Goal: Task Accomplishment & Management: Manage account settings

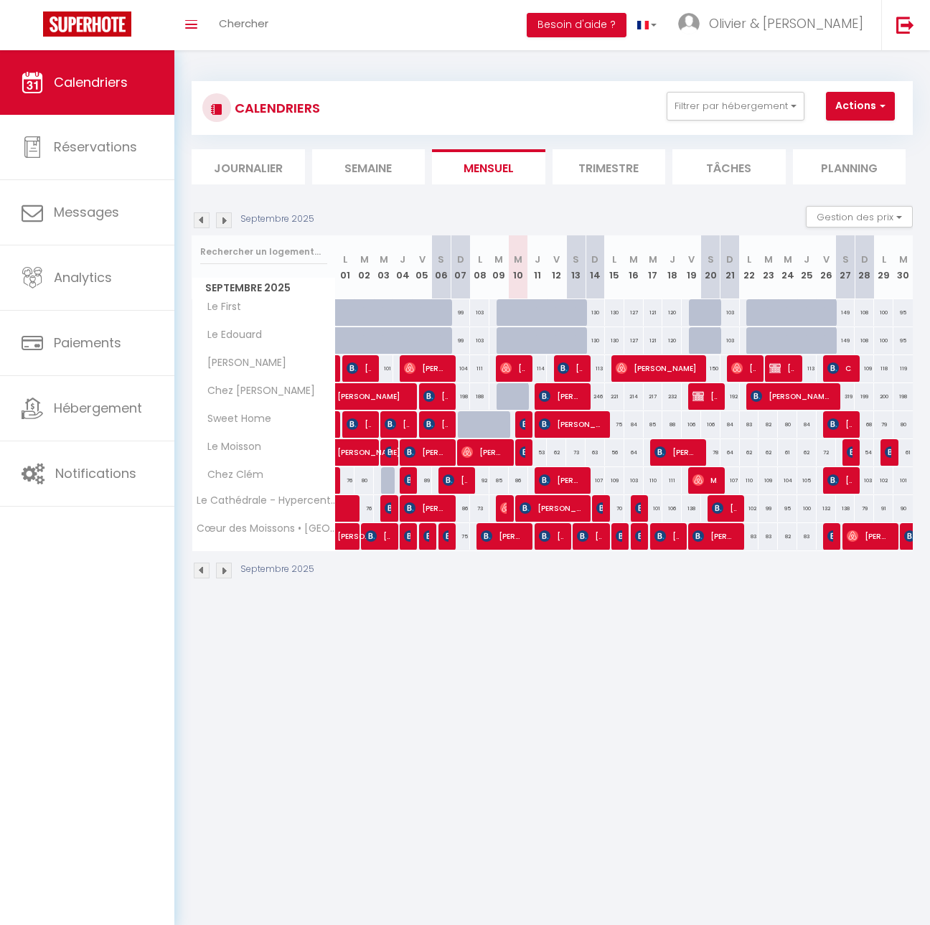
click at [696, 397] on img at bounding box center [698, 396] width 11 height 11
select select "OK"
select select "KO"
select select "0"
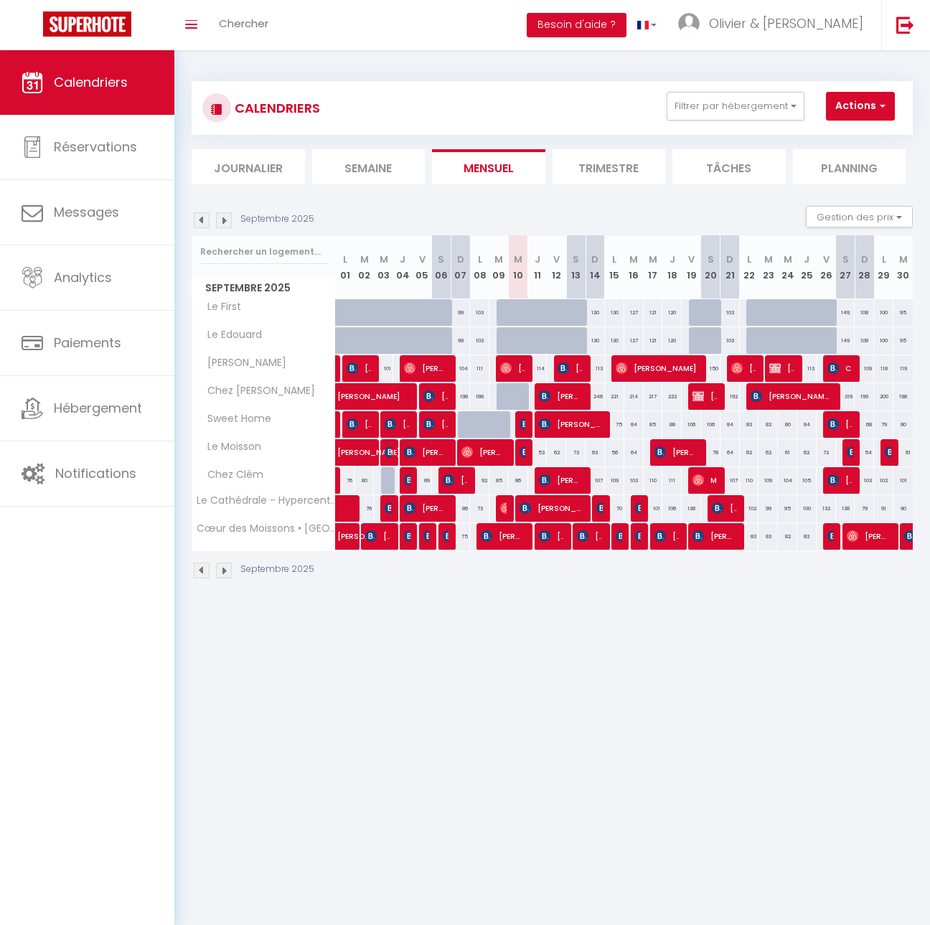
select select "1"
select select
select select "49889"
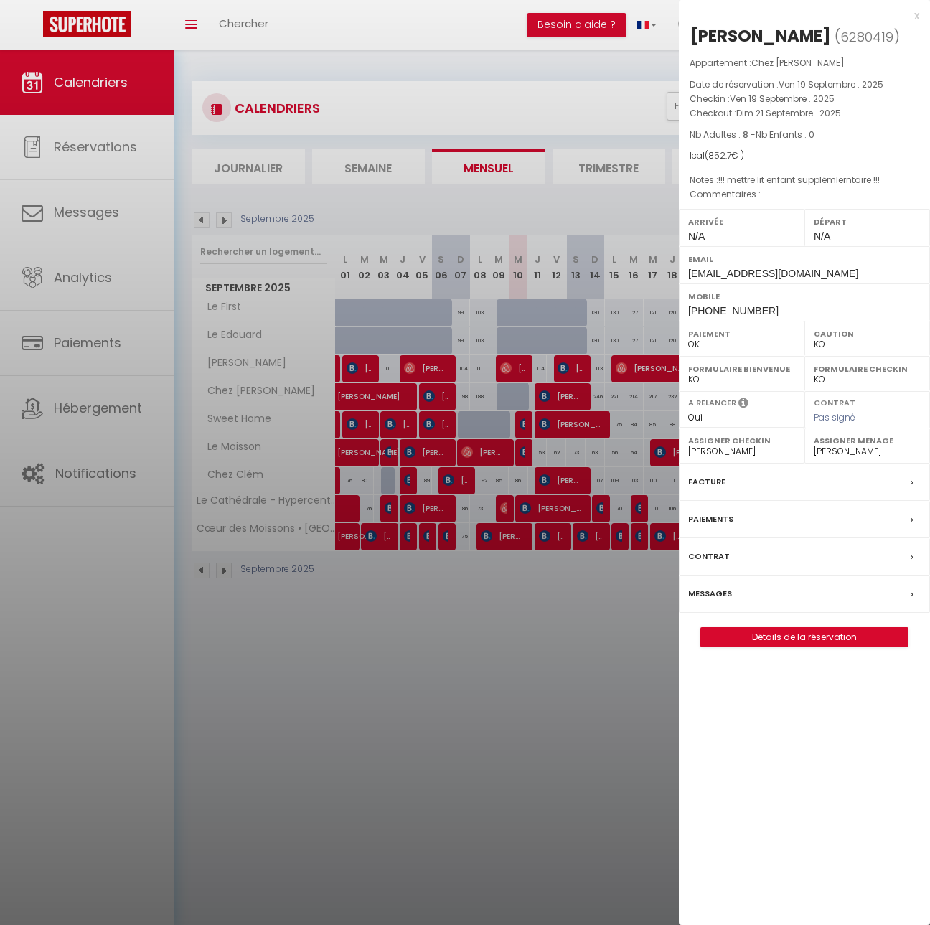
click at [531, 750] on div at bounding box center [465, 462] width 930 height 925
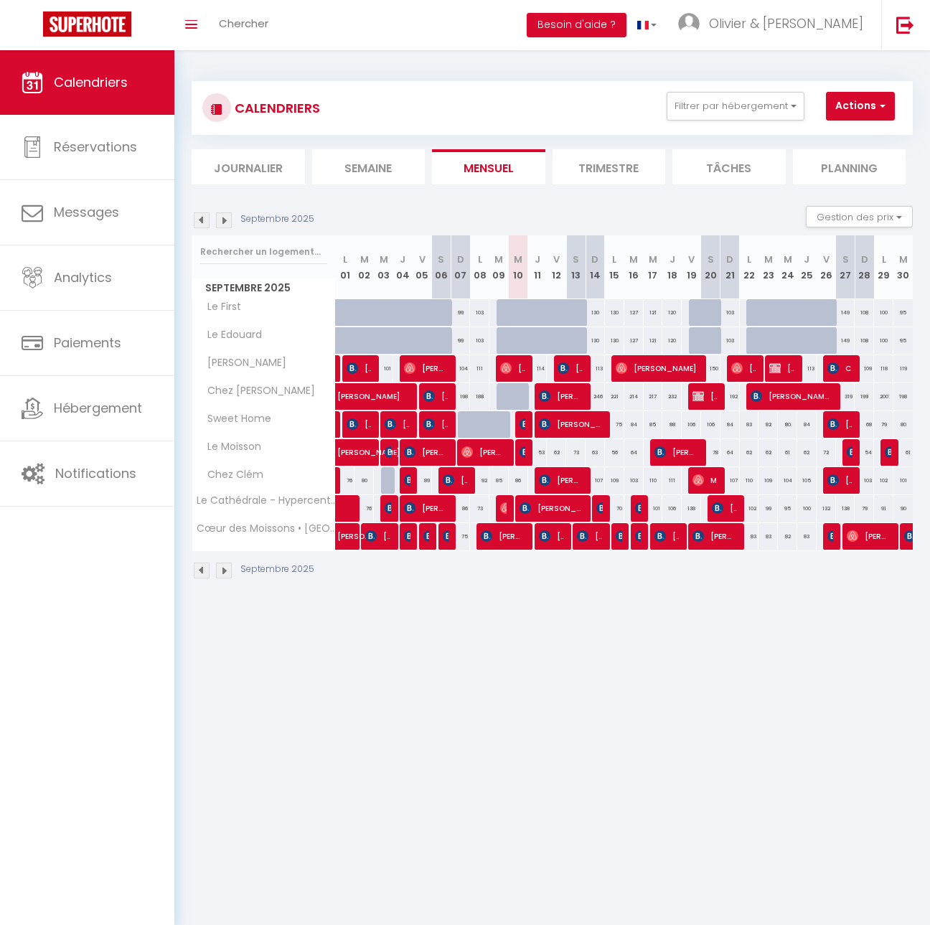
click at [727, 829] on body "🟢 Des questions ou besoin d'assistance pour la migration AirBnB? Connectez-vous…" at bounding box center [465, 512] width 930 height 925
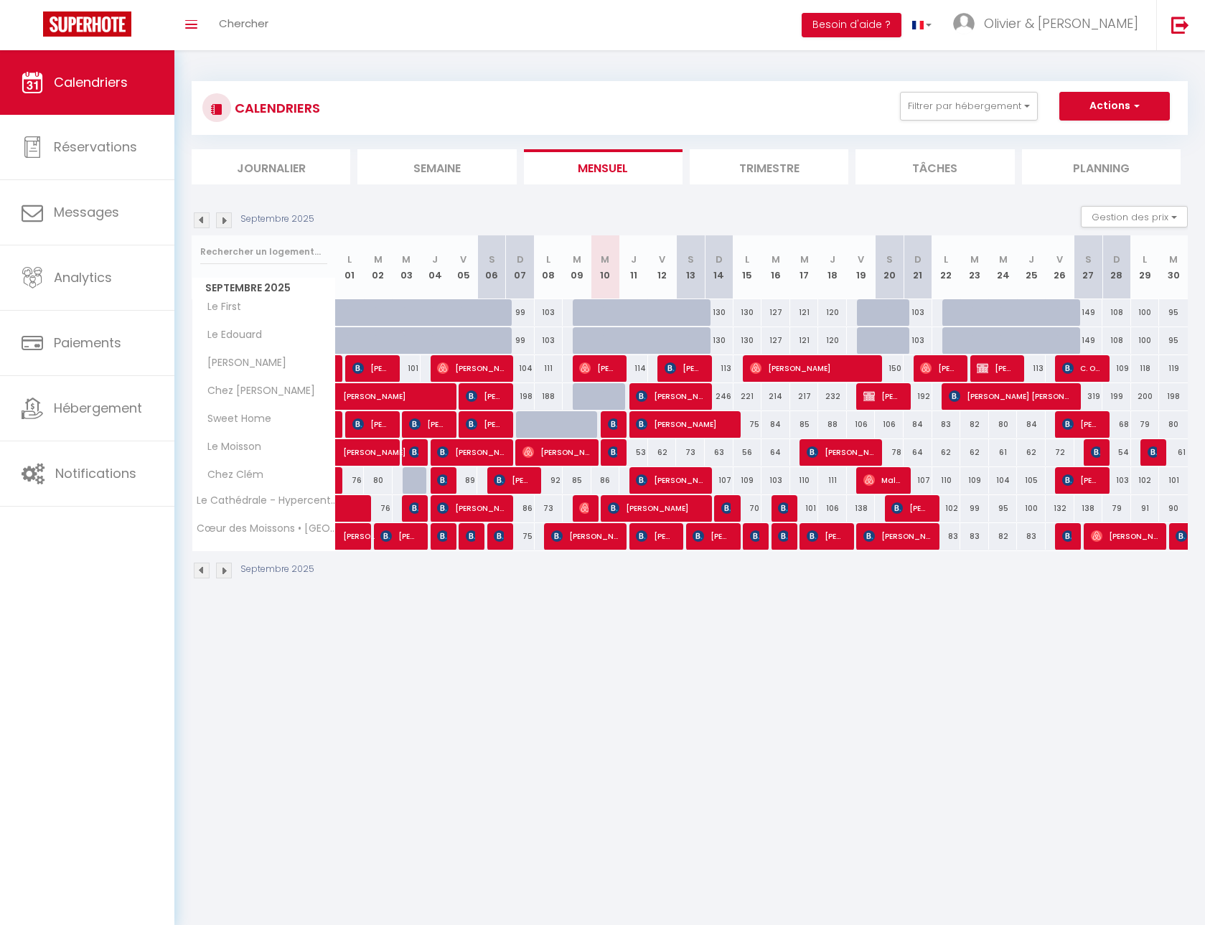
click at [526, 672] on body "🟢 Des questions ou besoin d'assistance pour la migration AirBnB? Connectez-vous…" at bounding box center [602, 512] width 1205 height 925
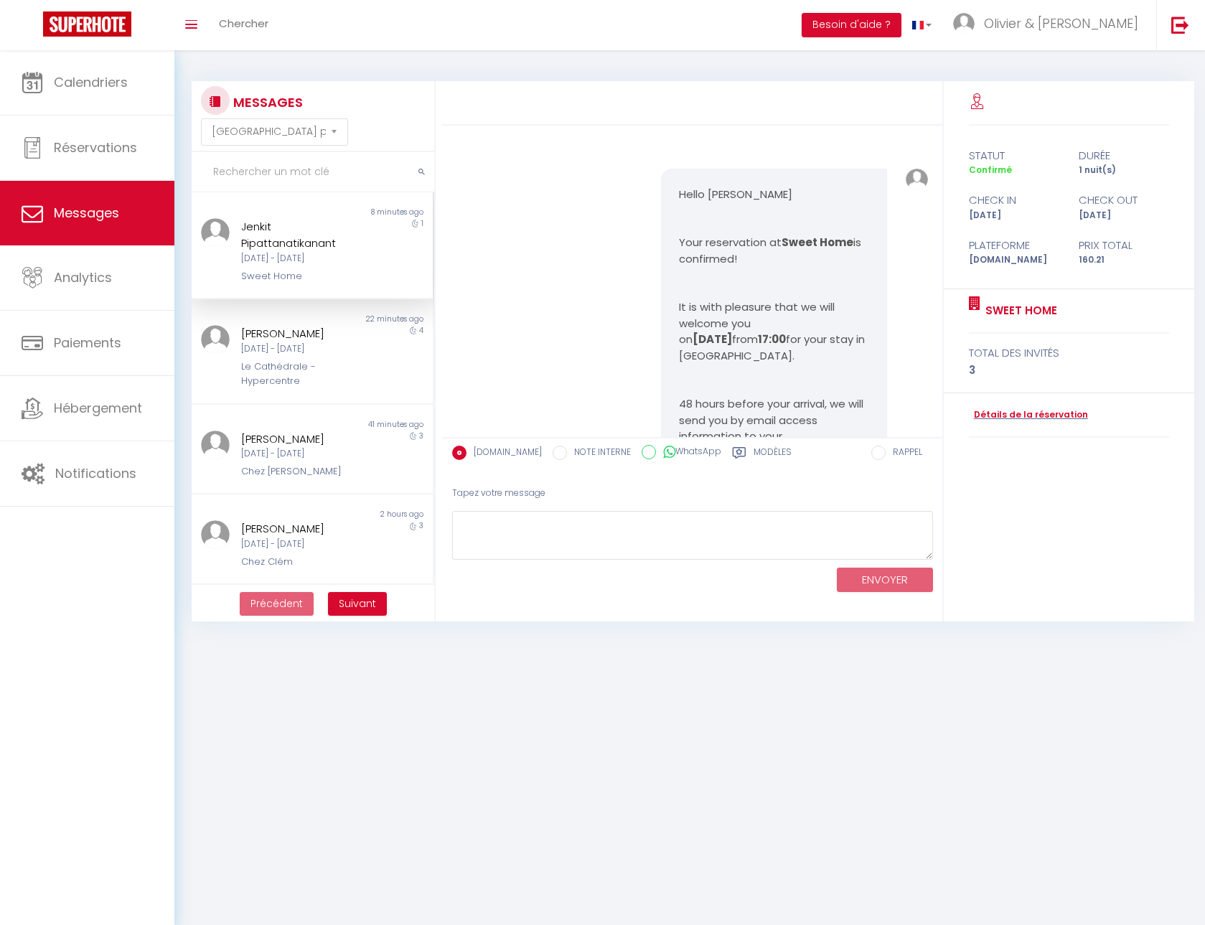
select select "message"
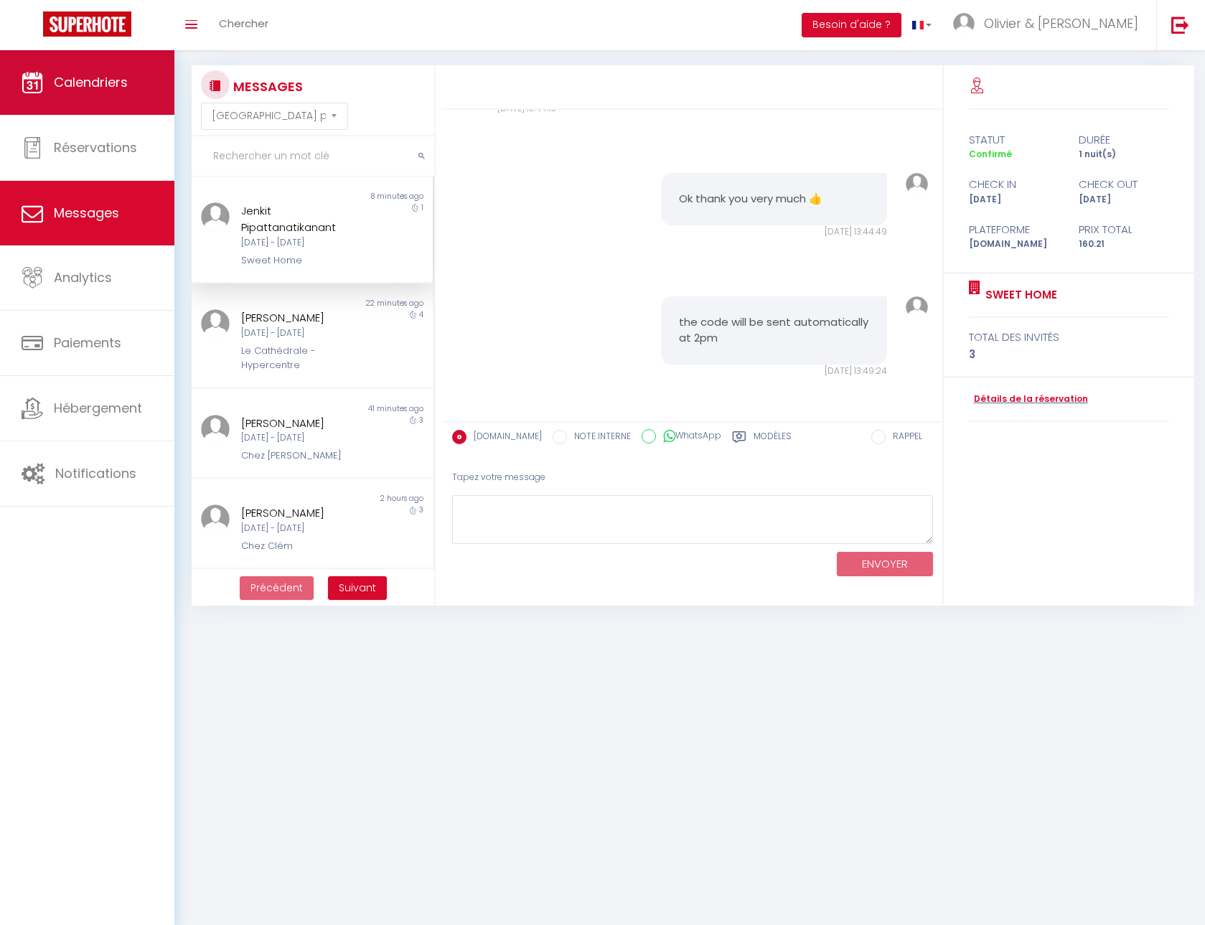
click at [89, 67] on link "Calendriers" at bounding box center [87, 82] width 174 height 65
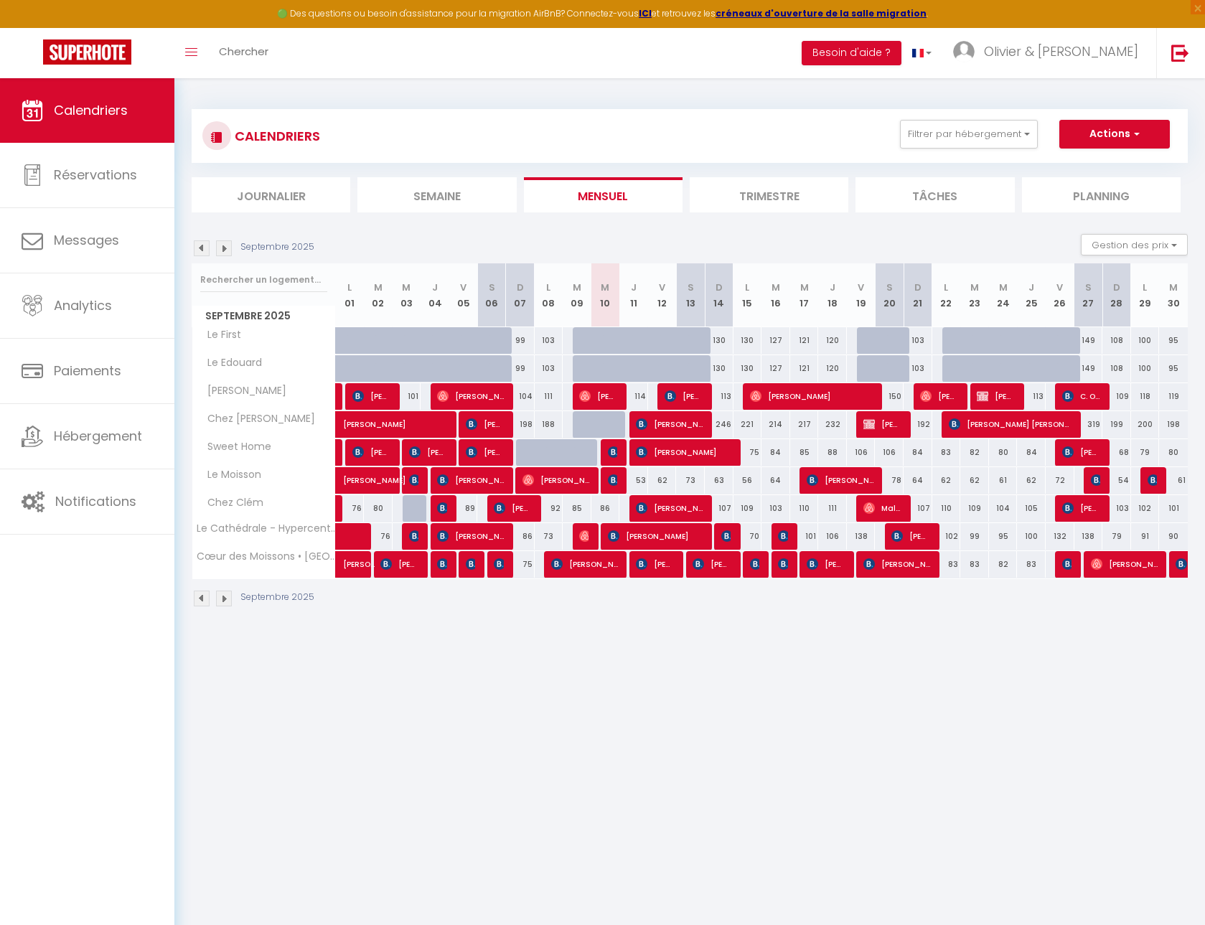
click at [206, 253] on img at bounding box center [202, 249] width 16 height 16
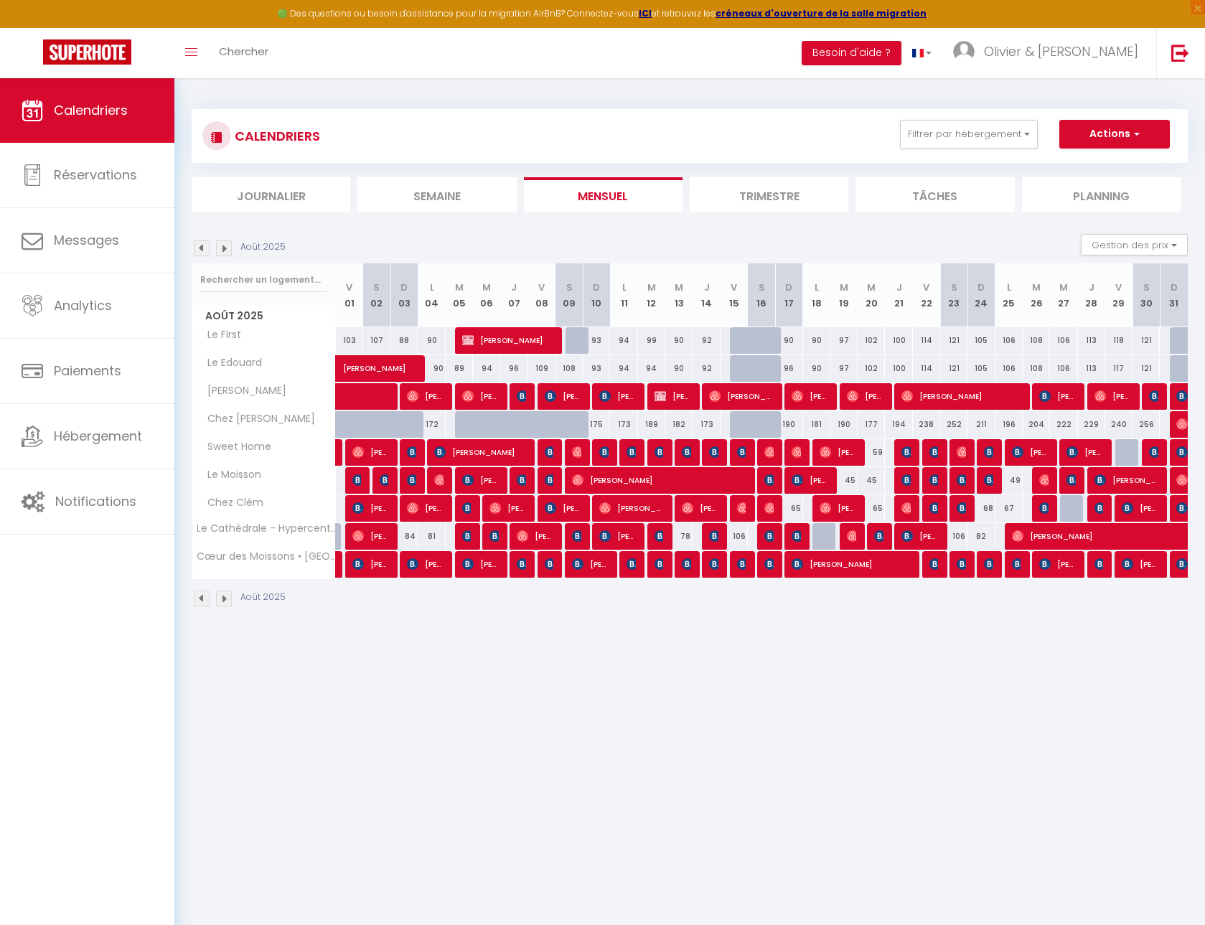
click at [205, 252] on img at bounding box center [202, 249] width 16 height 16
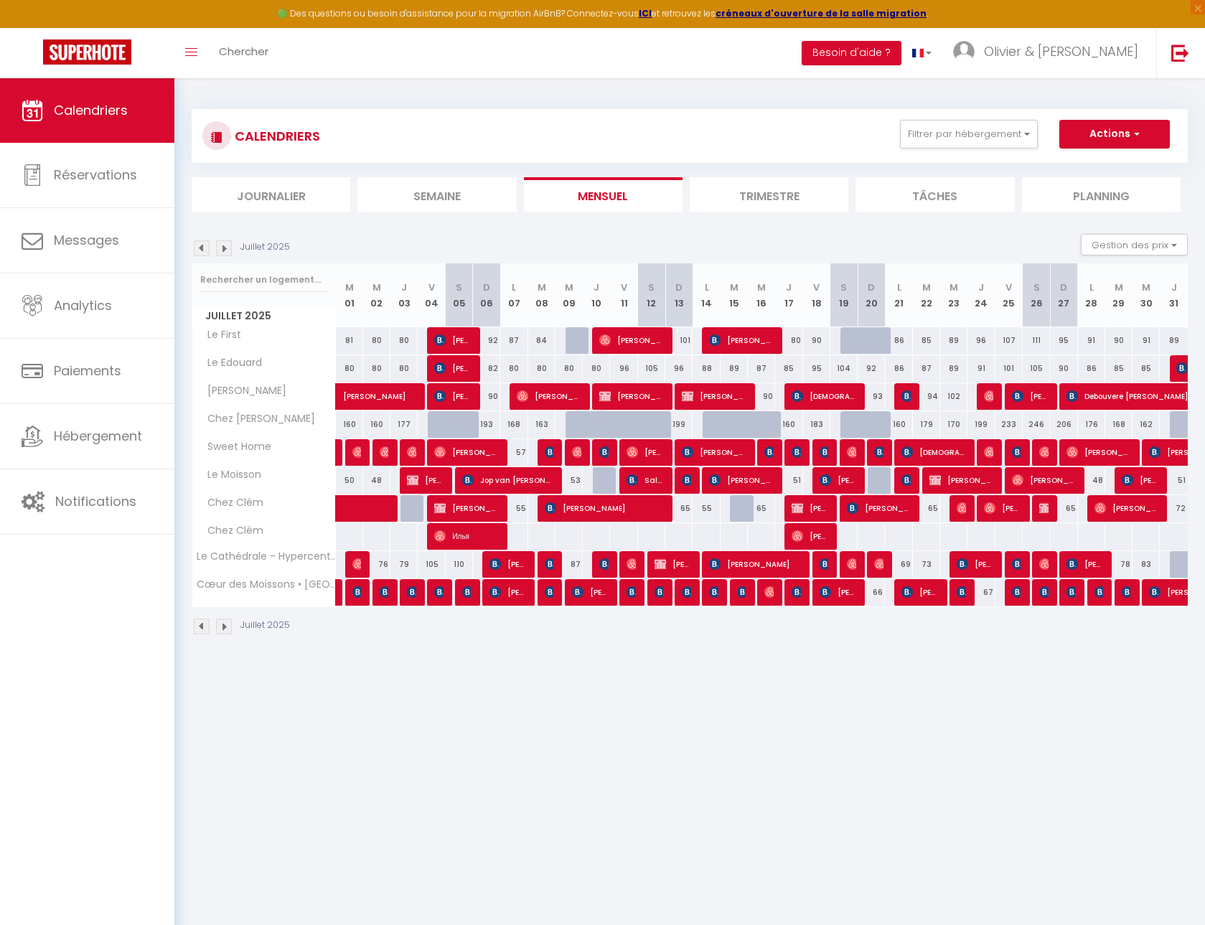
click at [226, 247] on img at bounding box center [224, 249] width 16 height 16
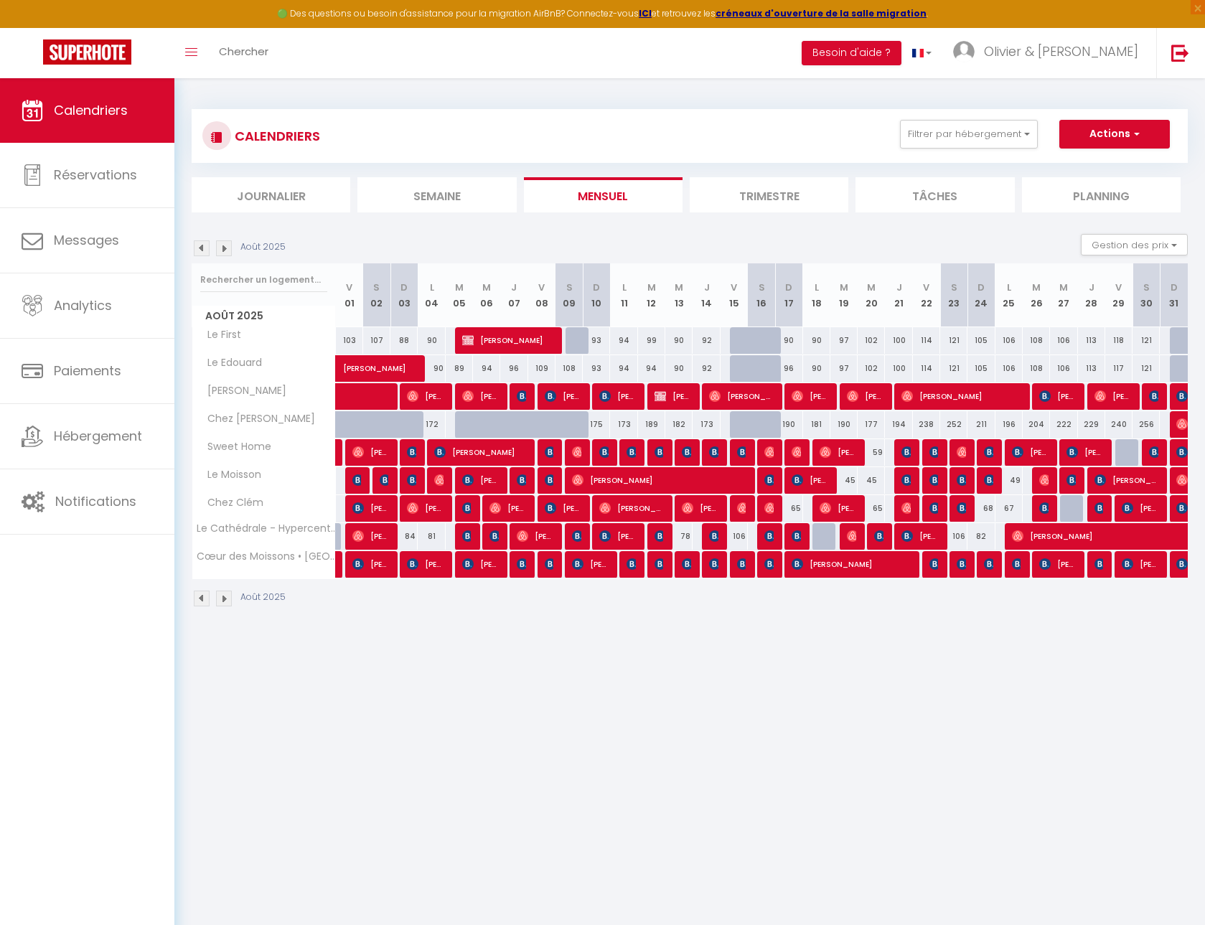
click at [681, 401] on span "Davina De Herdt" at bounding box center [673, 396] width 37 height 27
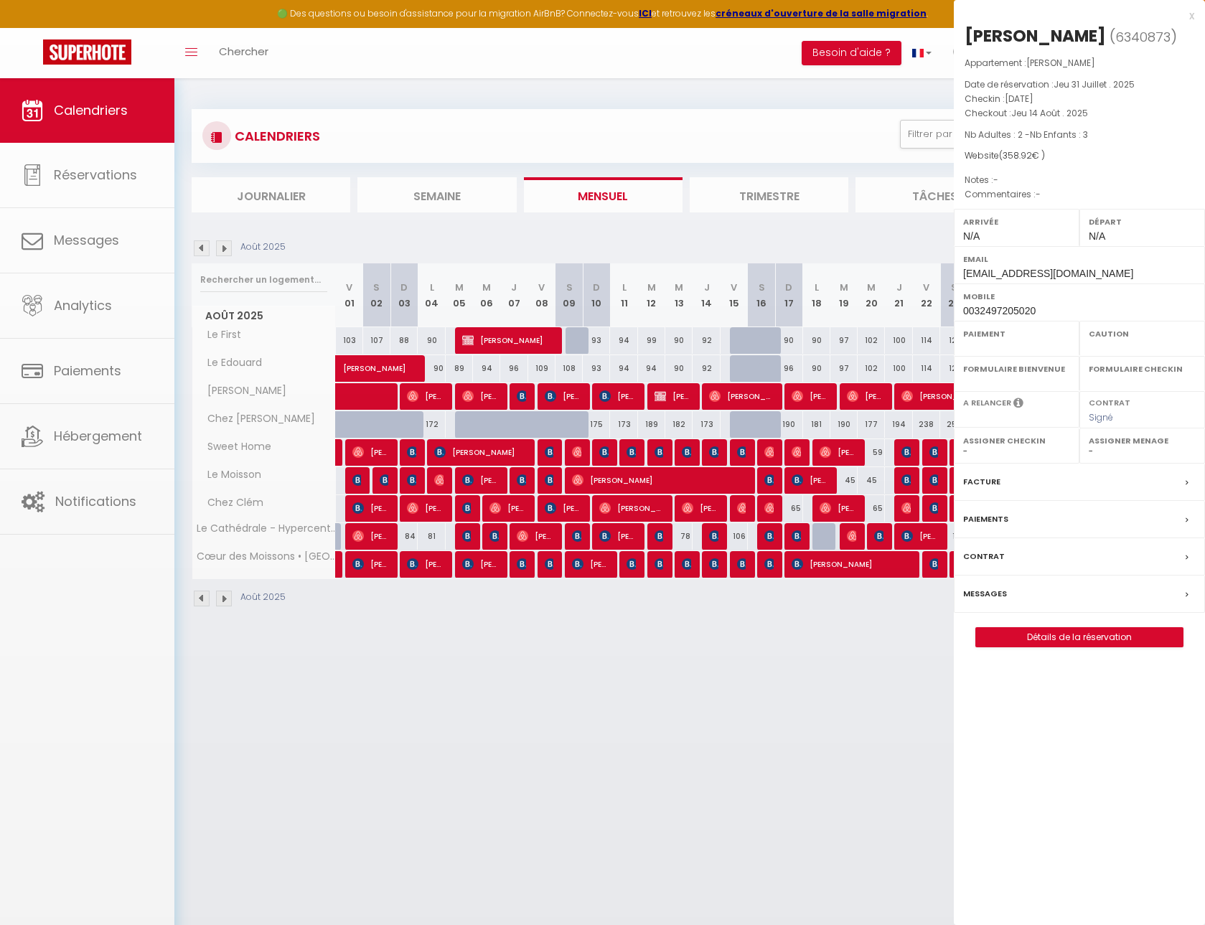
select select "OK"
select select "0"
select select "1"
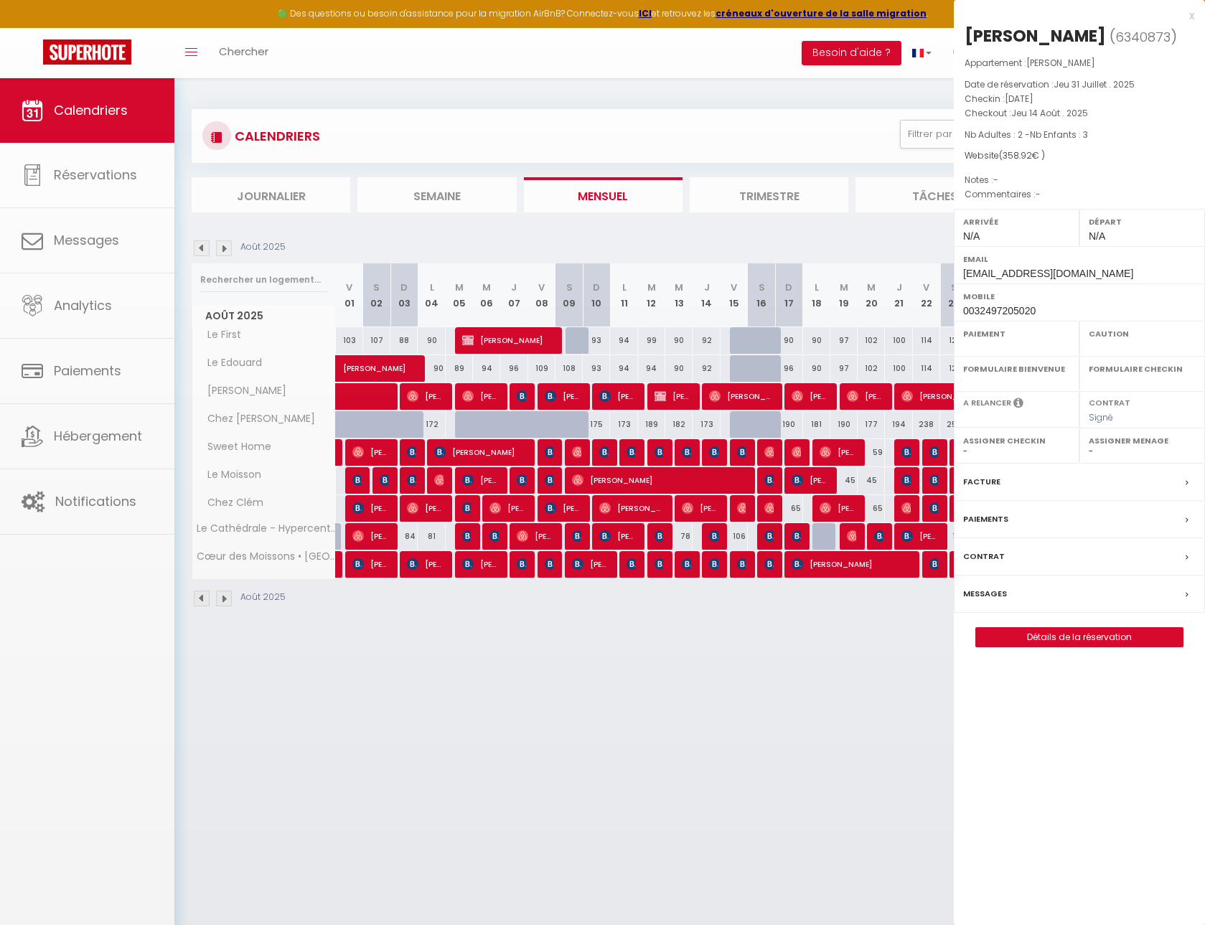
select select
select select "32827"
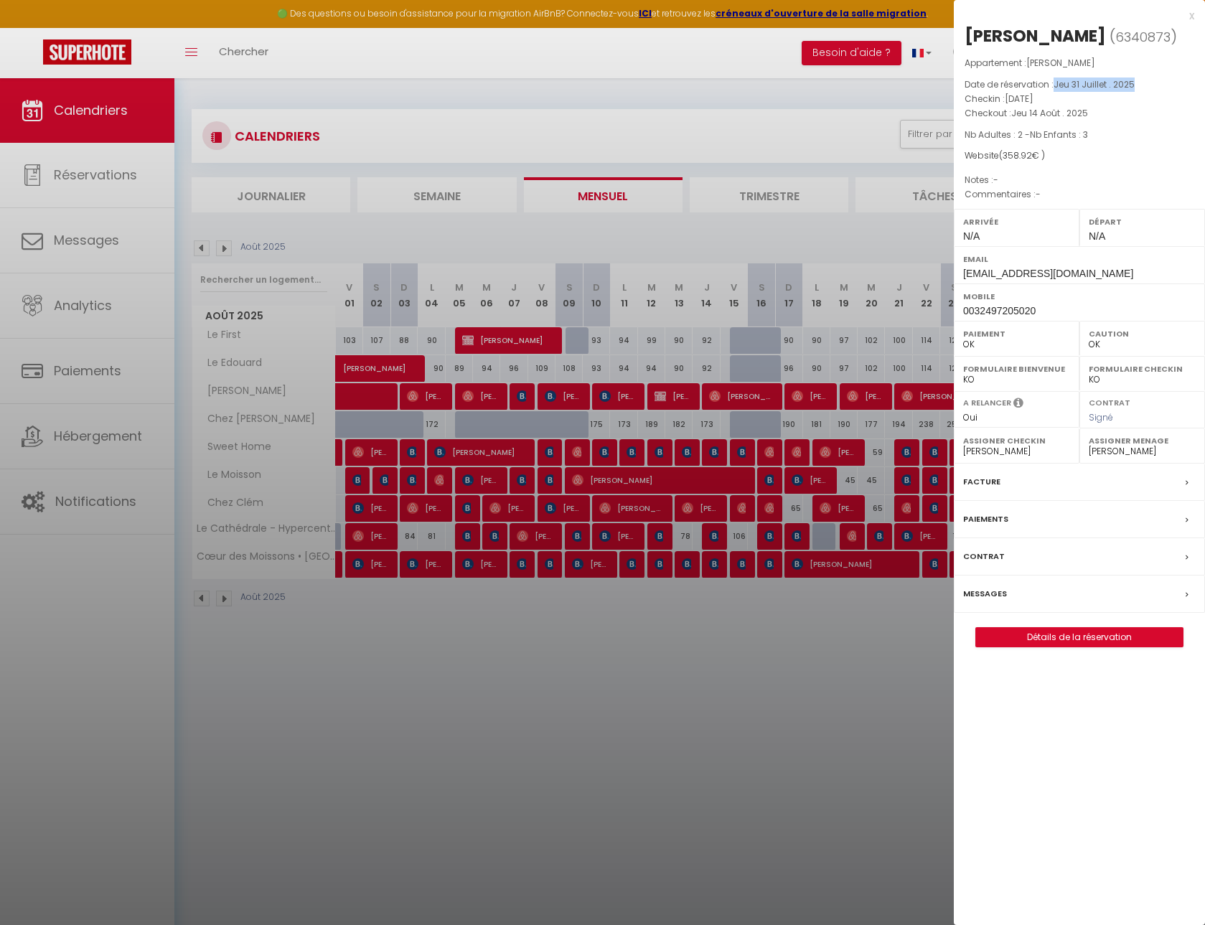
drag, startPoint x: 1057, startPoint y: 83, endPoint x: 1137, endPoint y: 82, distance: 80.4
click at [1137, 82] on p "Date de réservation : Jeu 31 Juillet . 2025" at bounding box center [1080, 85] width 230 height 14
